Goal: Find specific page/section: Find specific page/section

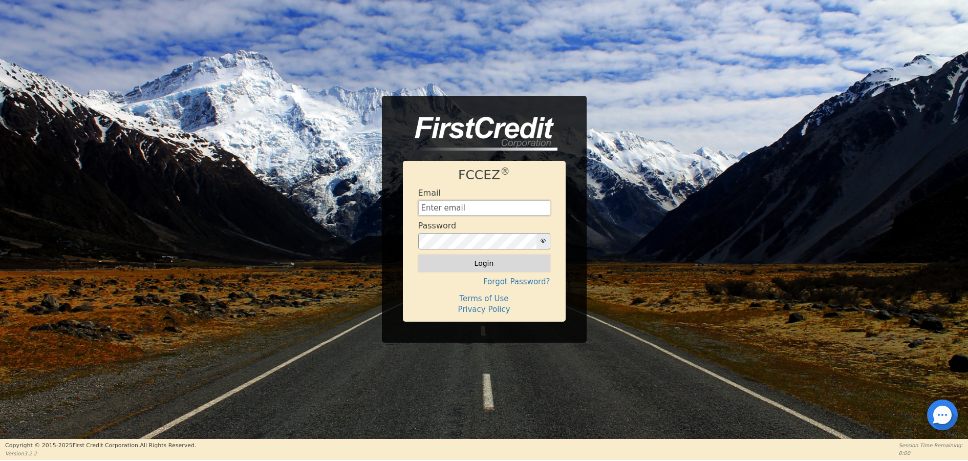
type input "[EMAIL_ADDRESS][DOMAIN_NAME]"
click at [480, 265] on button "Login" at bounding box center [484, 262] width 132 height 17
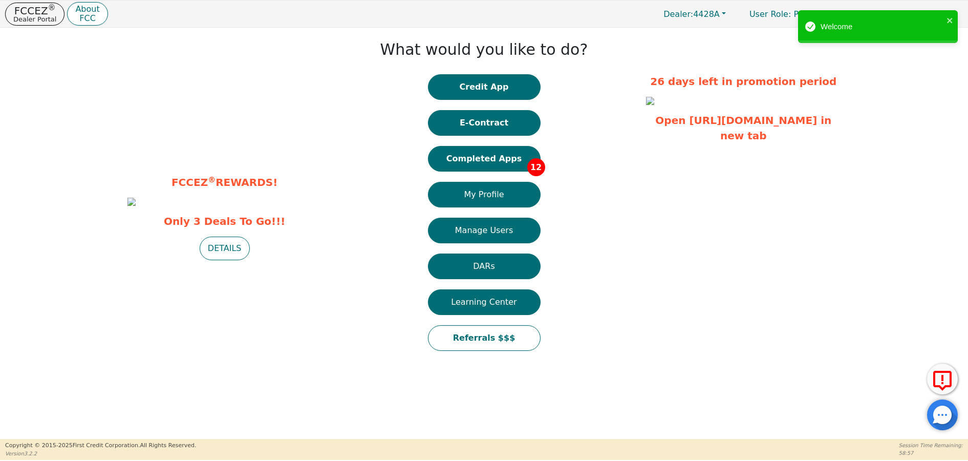
click at [472, 161] on button "Completed Apps 12" at bounding box center [484, 159] width 113 height 26
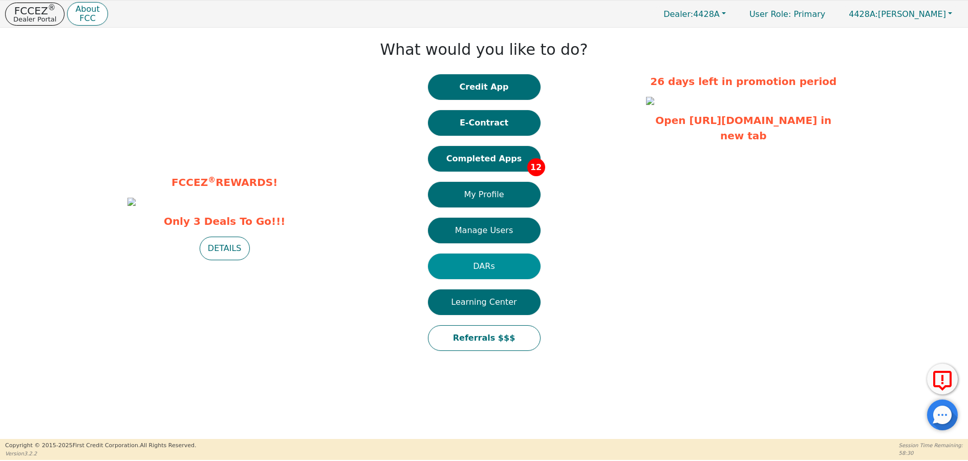
click at [472, 267] on button "DARs" at bounding box center [484, 266] width 113 height 26
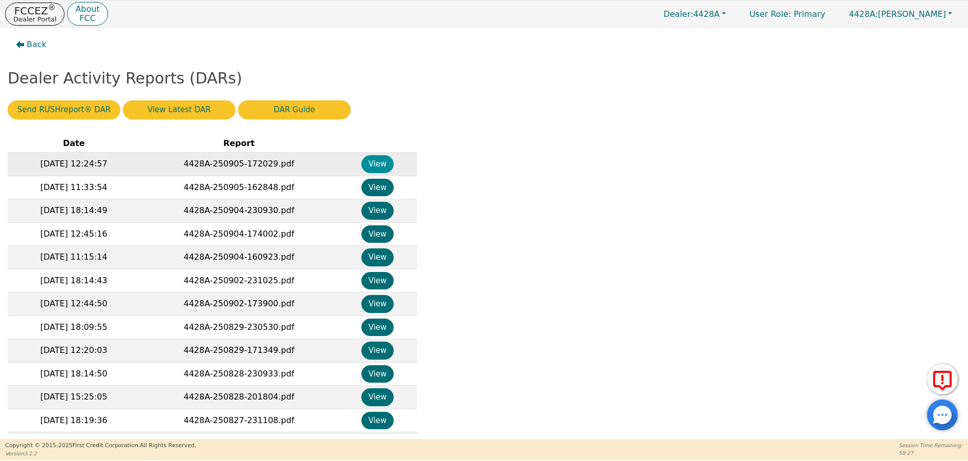
click at [380, 163] on button "View" at bounding box center [377, 164] width 32 height 18
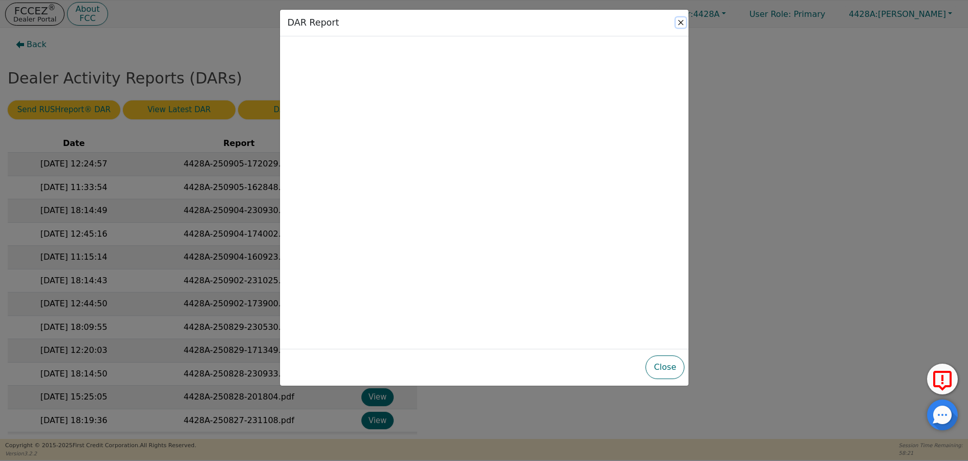
click at [683, 25] on button "Close" at bounding box center [681, 22] width 10 height 10
